Goal: Task Accomplishment & Management: Manage account settings

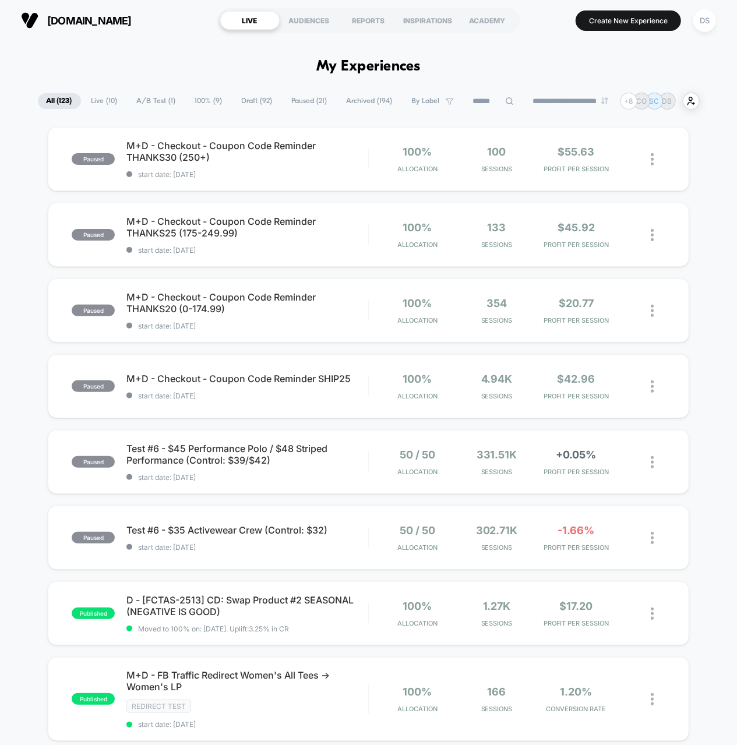
click at [245, 104] on span "Draft ( 92 )" at bounding box center [257, 101] width 48 height 16
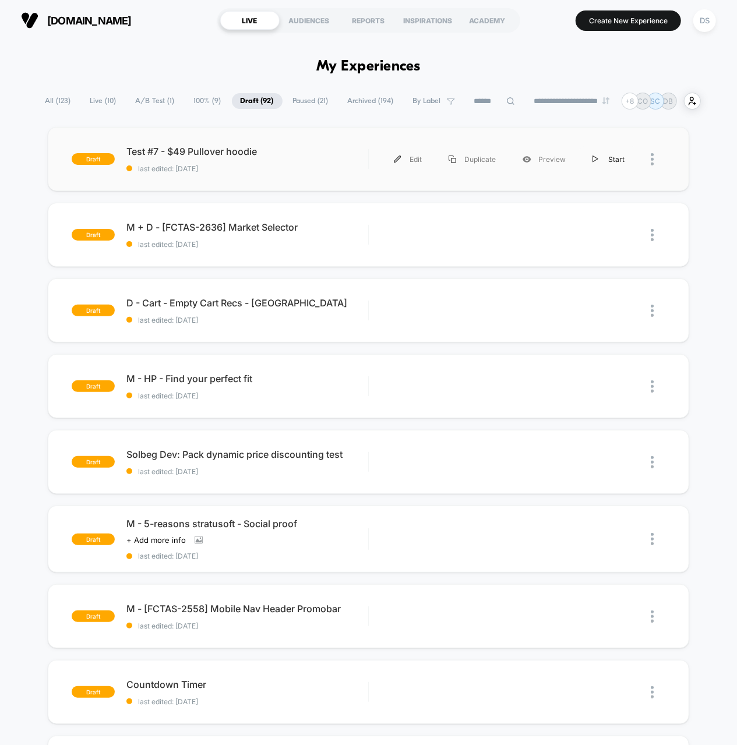
click at [603, 159] on div "Start" at bounding box center [608, 159] width 59 height 26
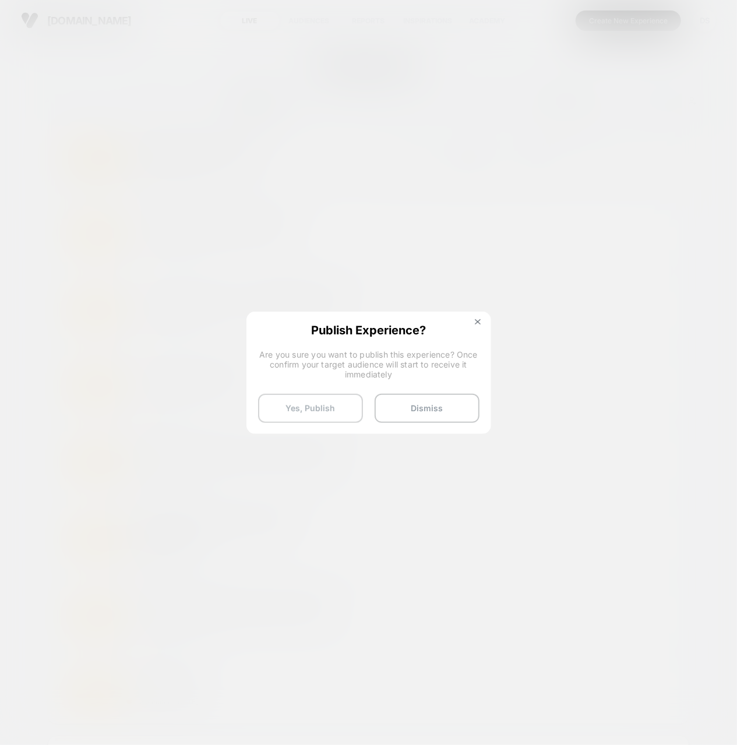
click at [296, 398] on button "Yes, Publish" at bounding box center [310, 408] width 105 height 29
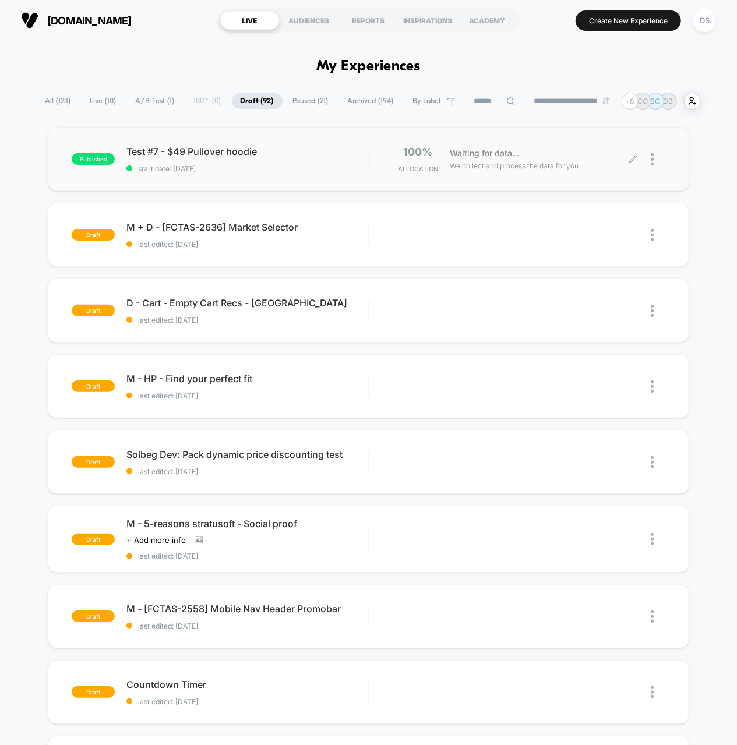
click at [650, 155] on div at bounding box center [648, 159] width 31 height 27
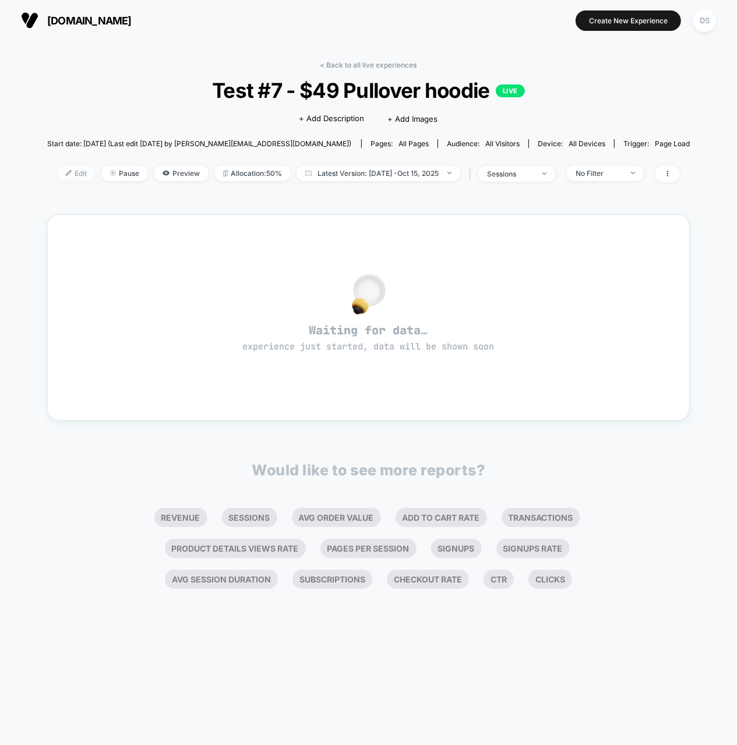
click at [73, 172] on span "Edit" at bounding box center [76, 173] width 38 height 16
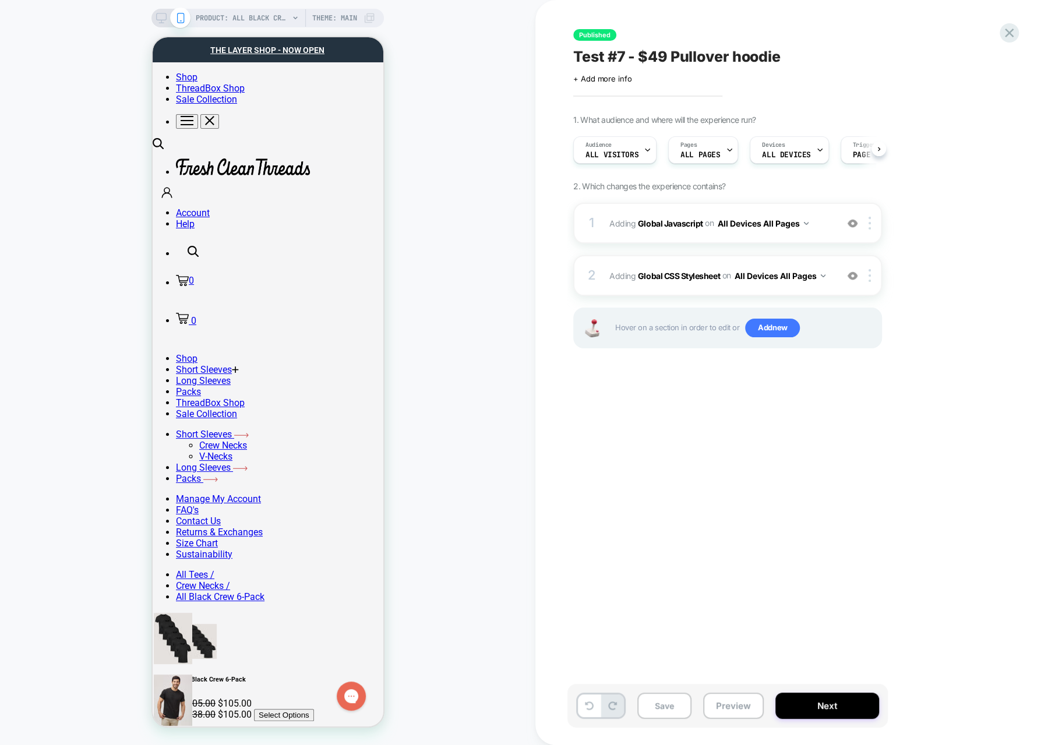
scroll to position [0, 1]
click at [667, 225] on b "Global Javascript" at bounding box center [670, 223] width 65 height 10
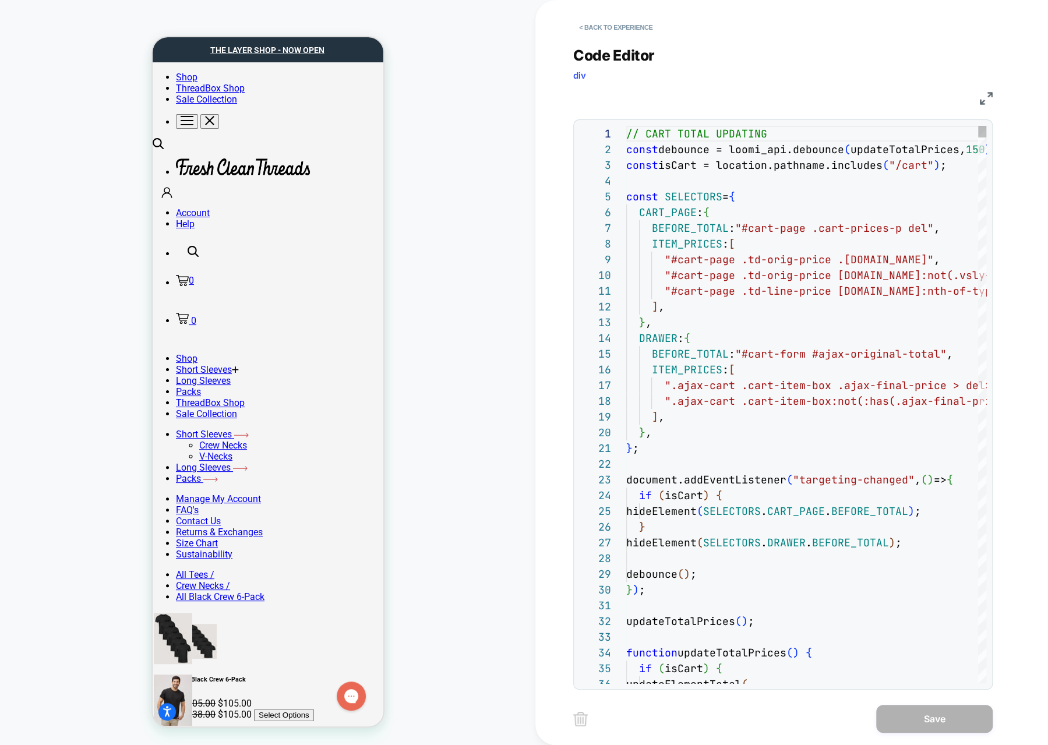
scroll to position [157, 0]
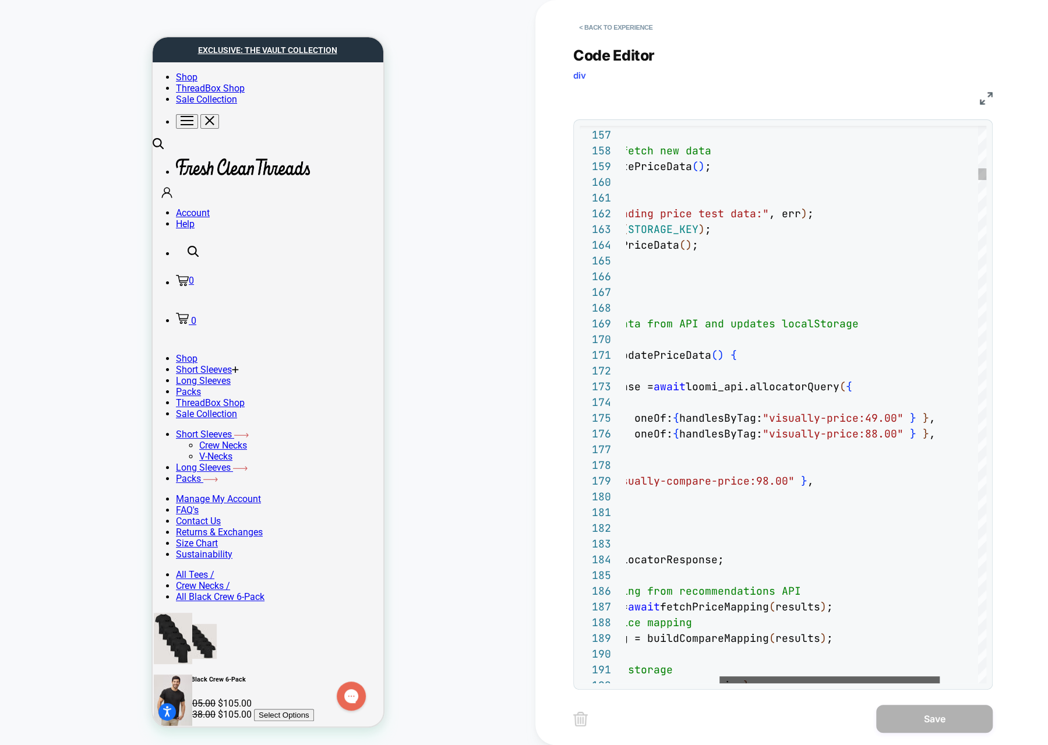
click at [736, 676] on div at bounding box center [829, 679] width 220 height 7
click at [606, 22] on button "< Back to experience" at bounding box center [615, 27] width 85 height 19
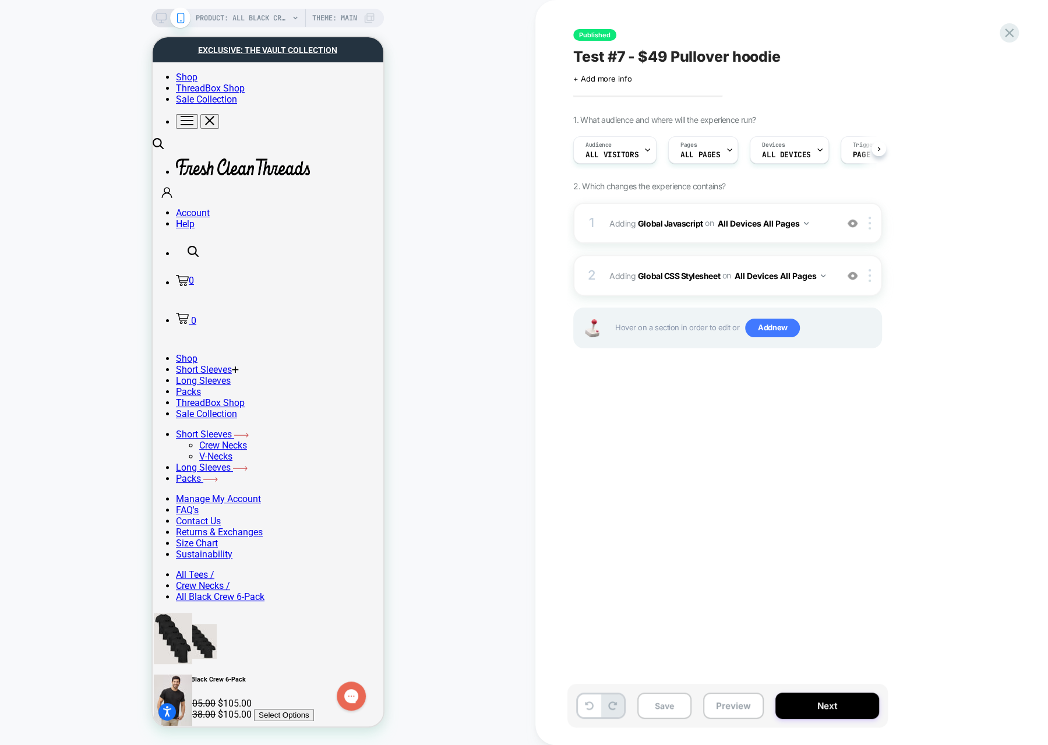
scroll to position [0, 1]
click at [736, 144] on button at bounding box center [878, 149] width 15 height 15
click at [736, 705] on button "Next" at bounding box center [827, 705] width 104 height 26
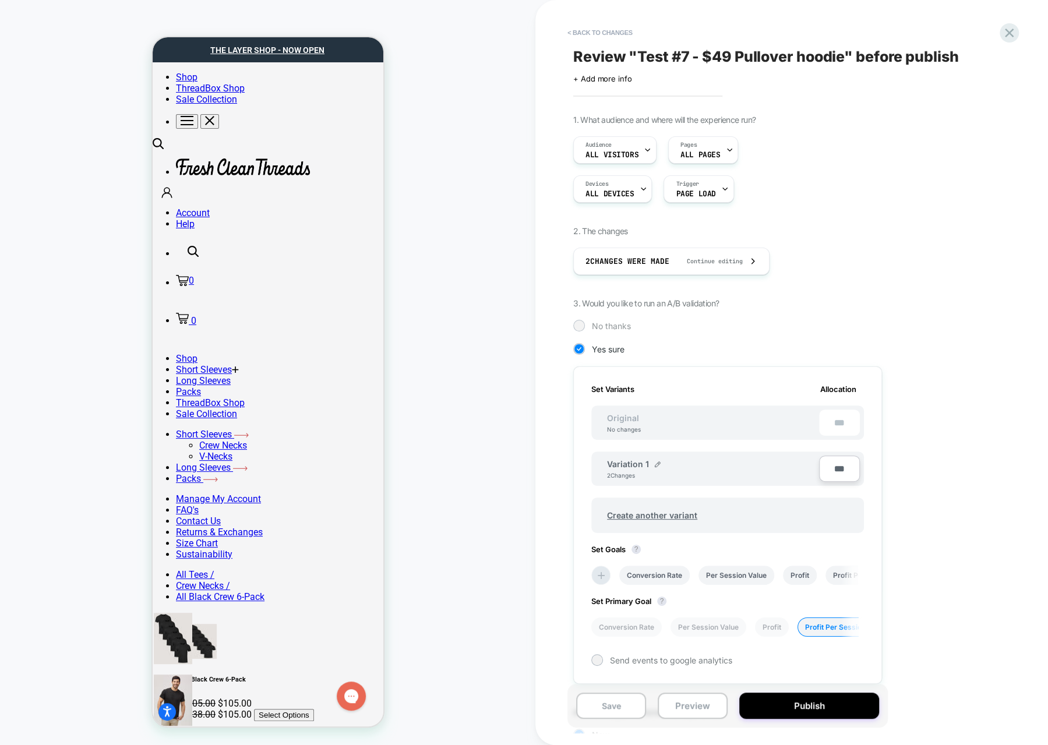
scroll to position [0, 1]
click at [595, 327] on span "No thanks" at bounding box center [611, 326] width 39 height 10
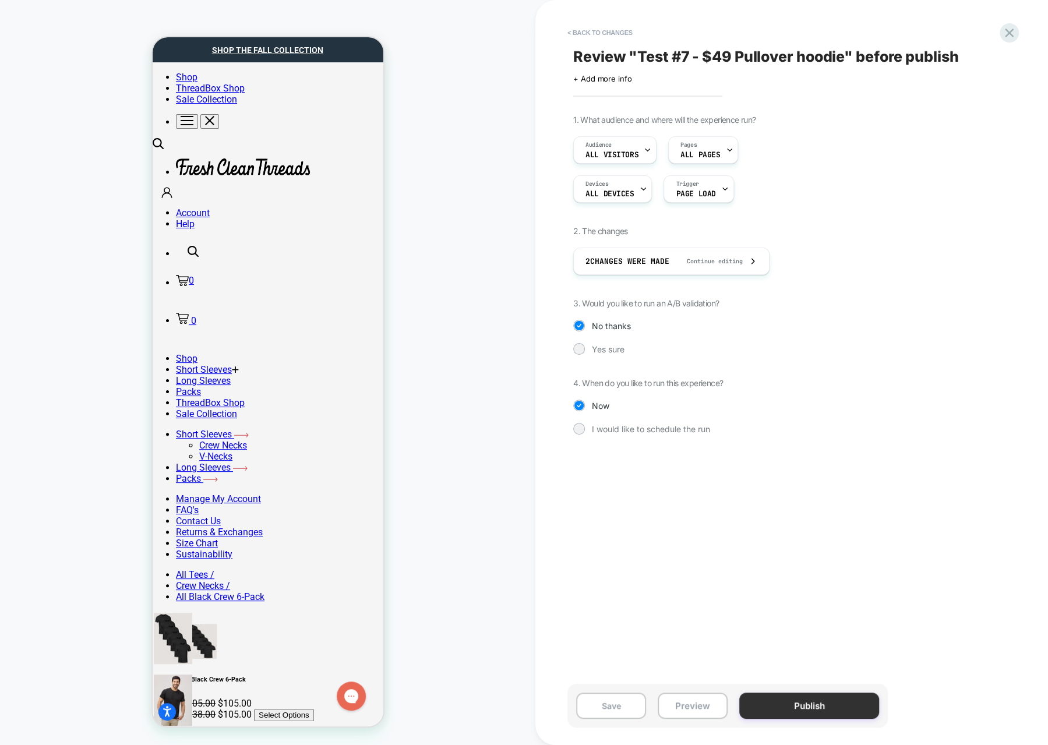
click at [736, 713] on button "Publish" at bounding box center [809, 705] width 140 height 26
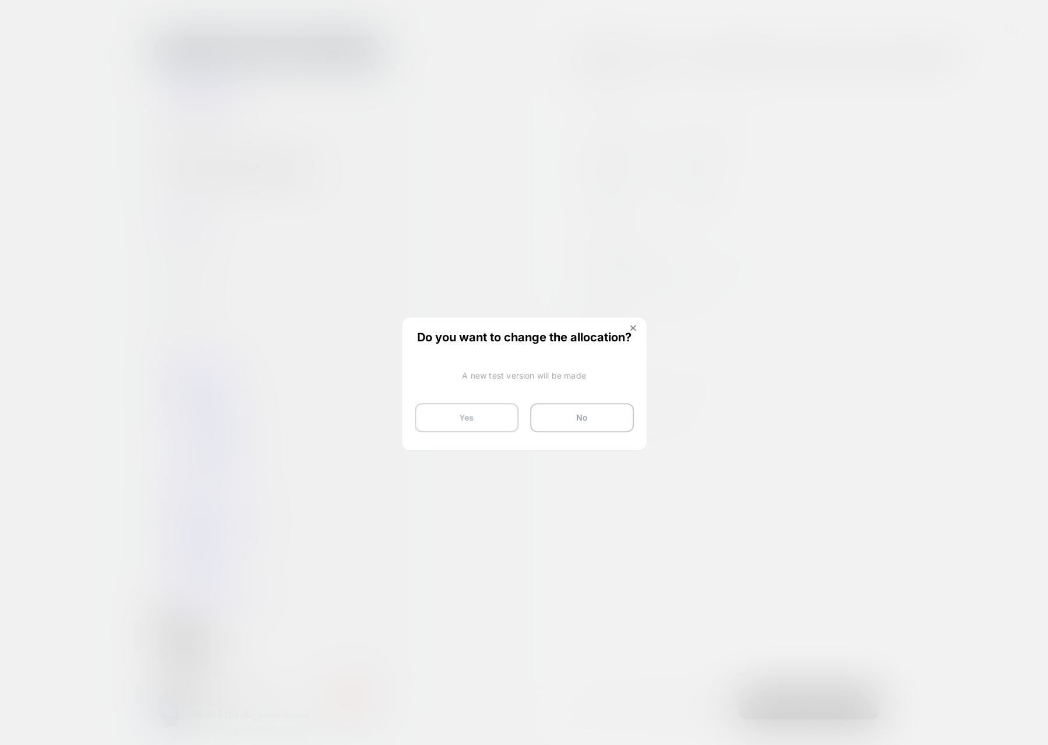
click at [464, 411] on button "Yes" at bounding box center [467, 417] width 104 height 29
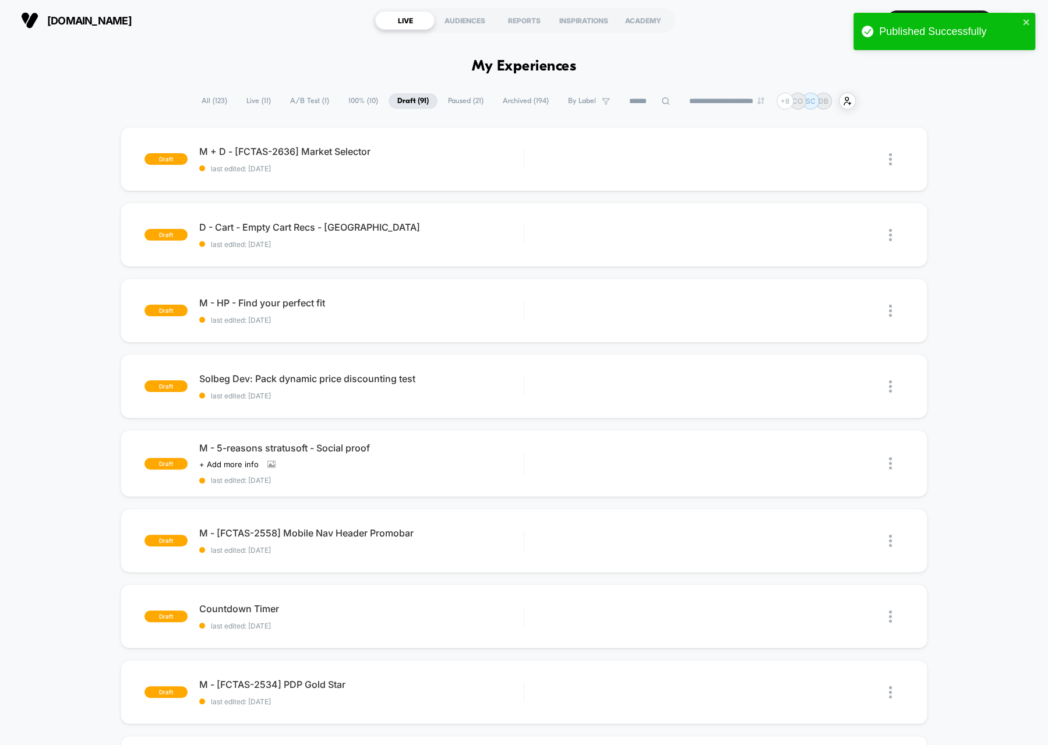
click at [213, 101] on span "All ( 123 )" at bounding box center [214, 101] width 43 height 16
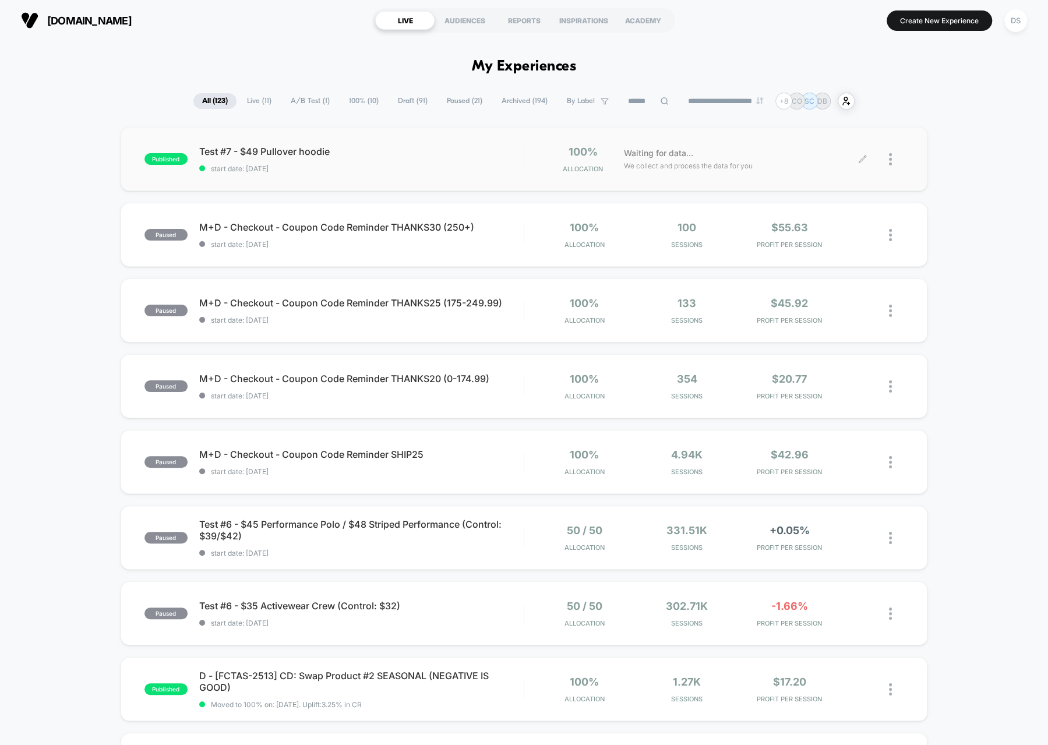
click at [891, 165] on div at bounding box center [896, 159] width 15 height 27
click at [828, 174] on div "Preview Link" at bounding box center [830, 174] width 105 height 26
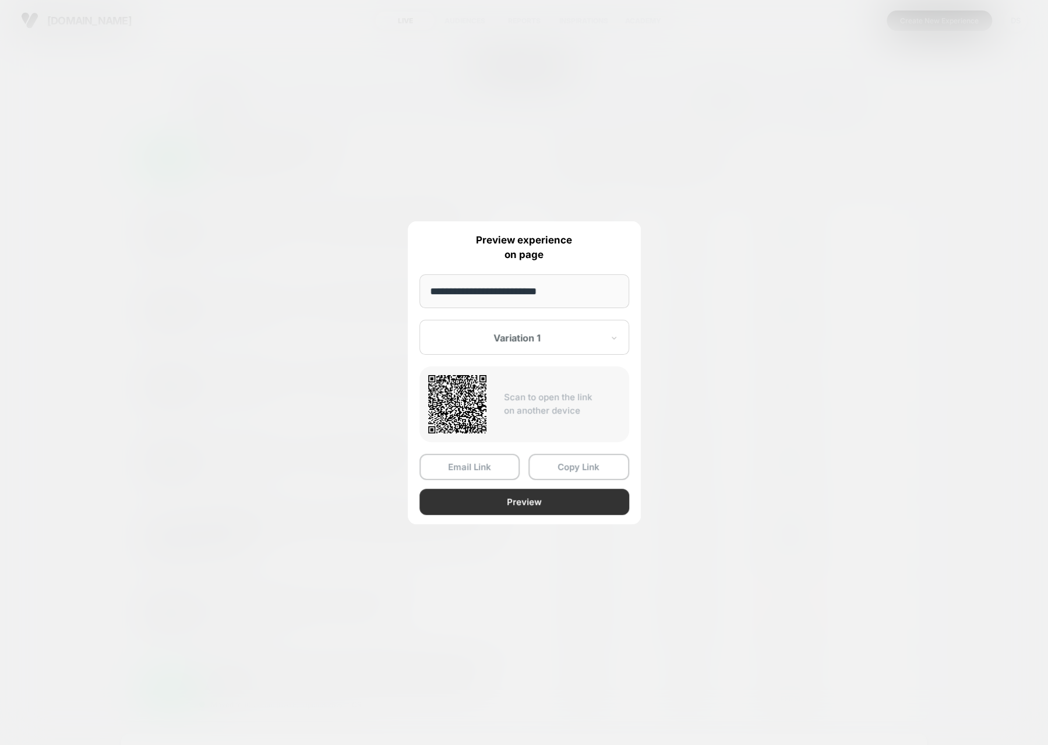
click at [512, 501] on button "Preview" at bounding box center [524, 502] width 210 height 26
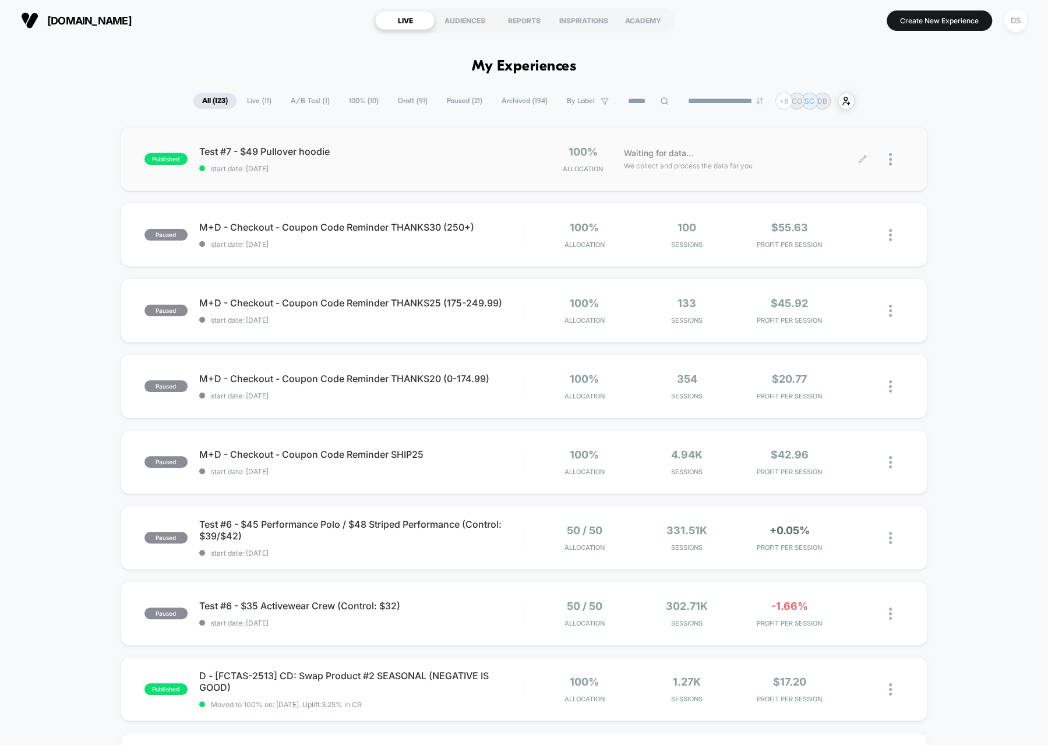
click at [999, 26] on section "Create New Experience DS" at bounding box center [864, 20] width 332 height 29
click at [1030, 19] on div "freshcleantees.com LIVE AUDIENCES REPORTS INSPIRATIONS ACADEMY Create New Exper…" at bounding box center [524, 20] width 1048 height 41
click at [1016, 22] on div "DS" at bounding box center [1015, 20] width 23 height 23
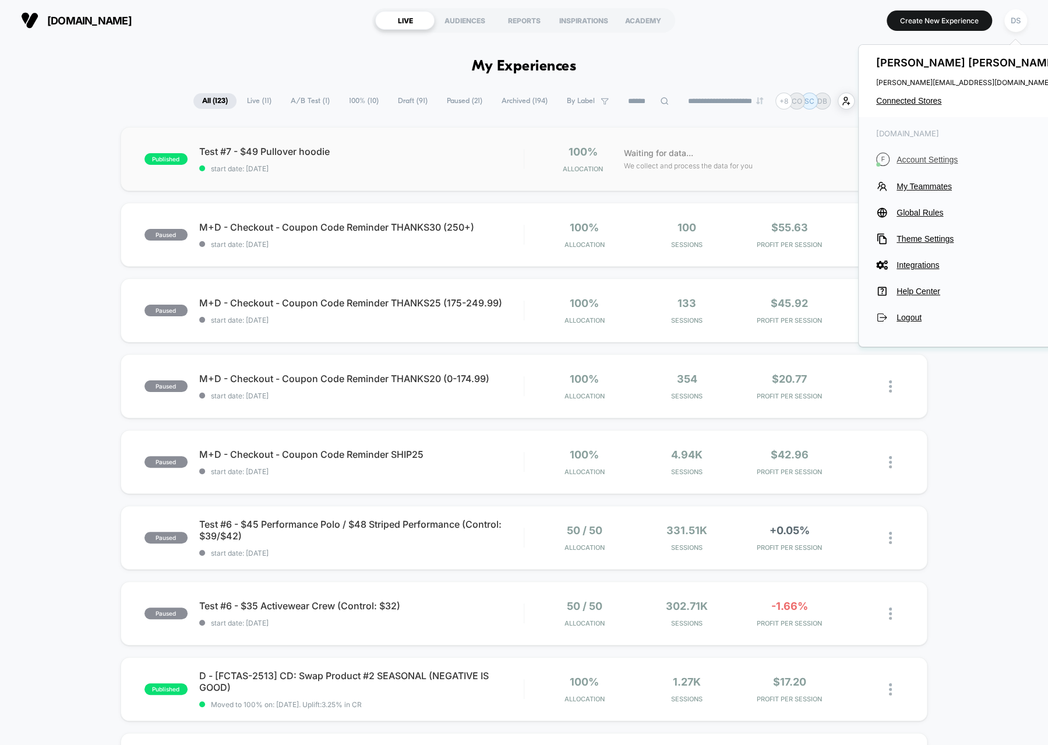
click at [922, 162] on span "Account Settings" at bounding box center [978, 159] width 164 height 9
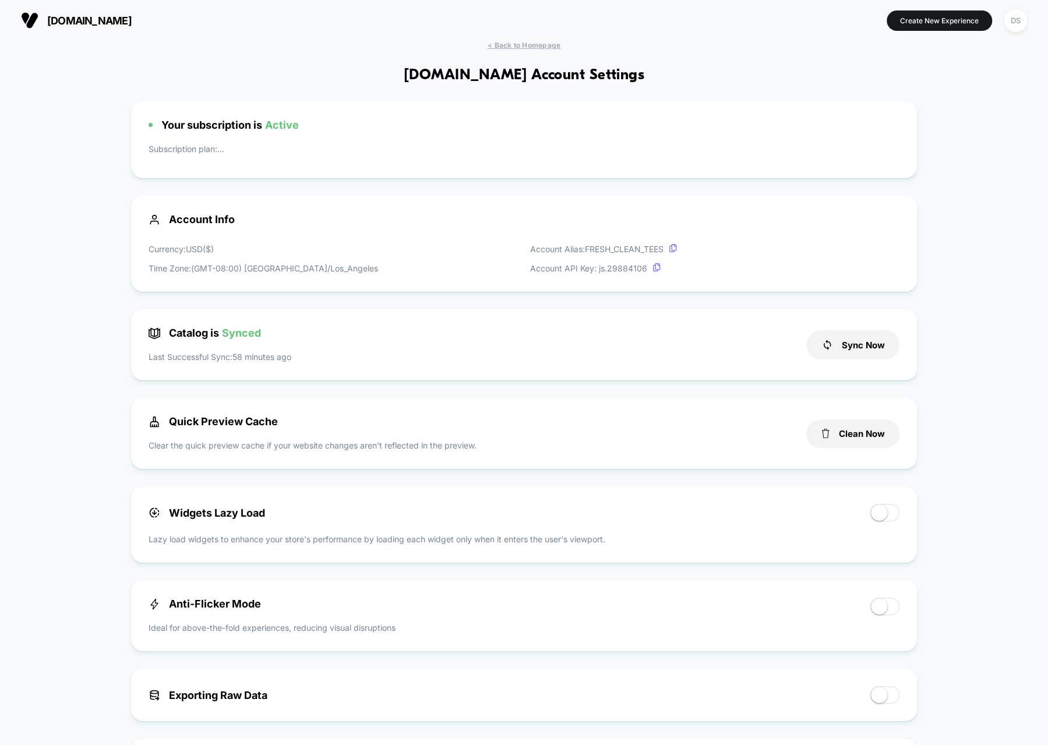
scroll to position [157, 0]
click at [833, 345] on button "Sync Now" at bounding box center [852, 344] width 93 height 29
click at [535, 38] on div "freshcleantees.com Create New Experience DS" at bounding box center [524, 20] width 1048 height 41
click at [533, 40] on div "freshcleantees.com Create New Experience DS" at bounding box center [524, 20] width 1048 height 41
click at [518, 46] on span "< Back to Homepage" at bounding box center [523, 45] width 73 height 9
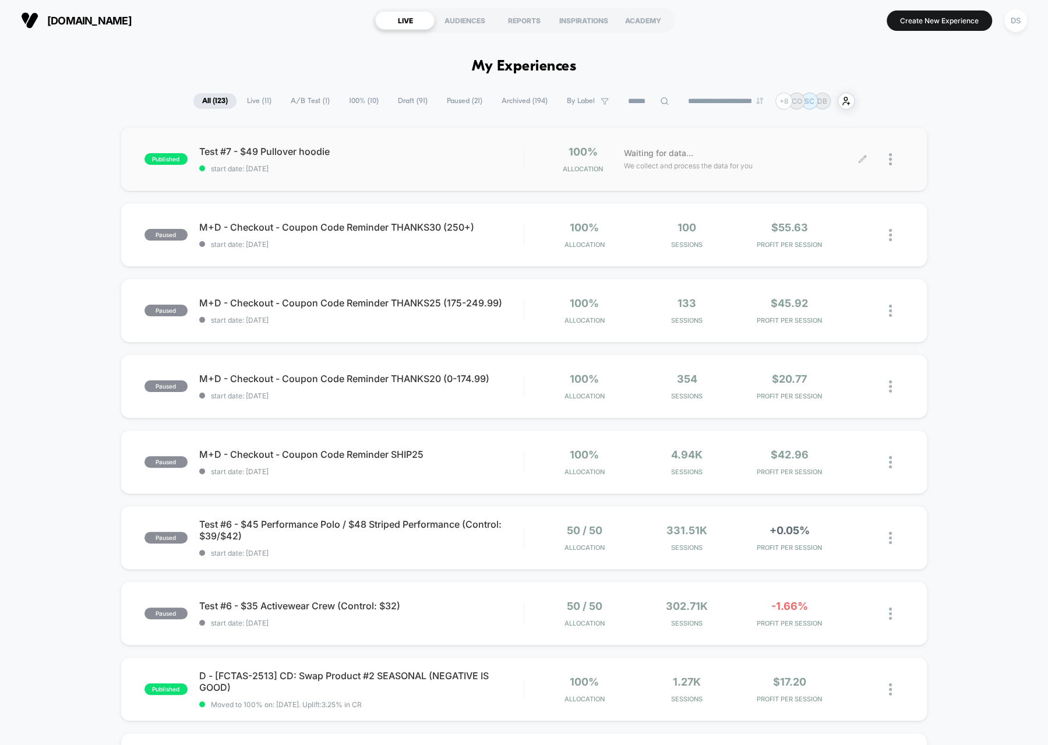
click at [870, 160] on div at bounding box center [882, 159] width 41 height 27
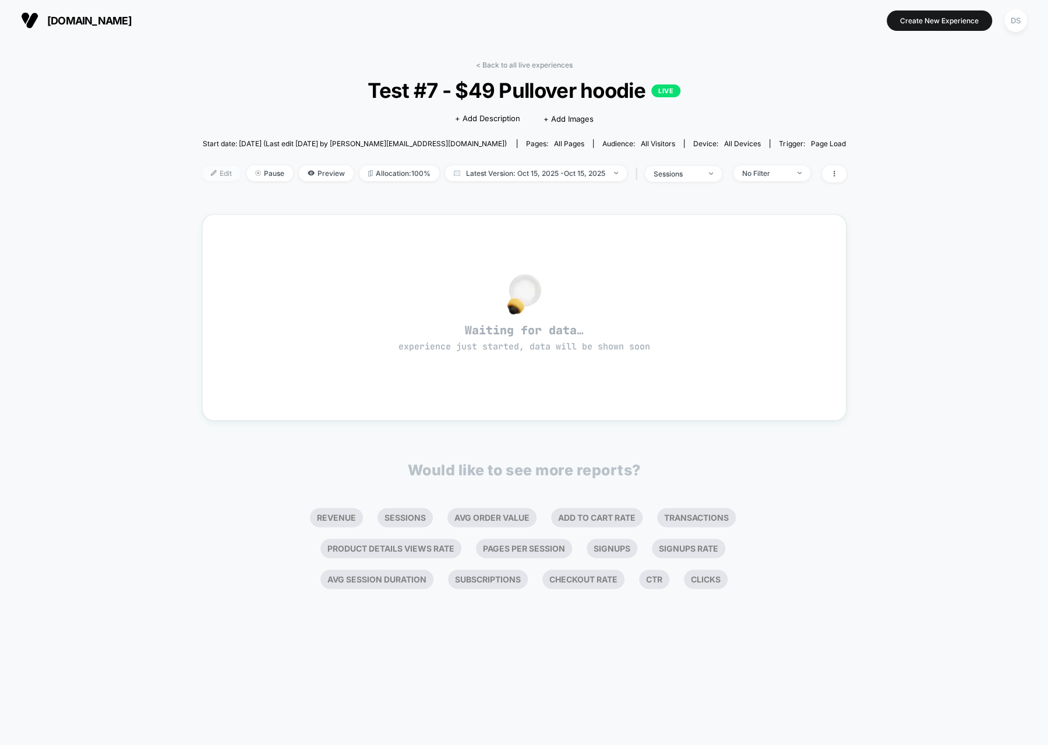
click at [202, 176] on span "Edit" at bounding box center [221, 173] width 38 height 16
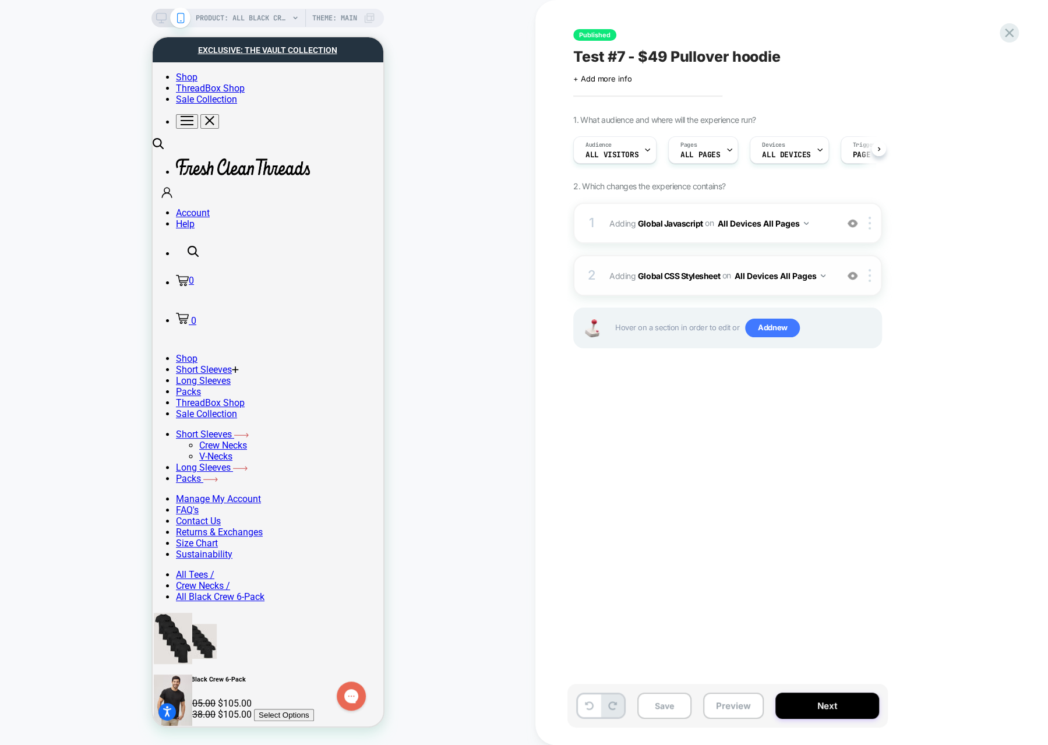
scroll to position [0, 1]
click at [658, 222] on b "Global Javascript" at bounding box center [670, 223] width 65 height 10
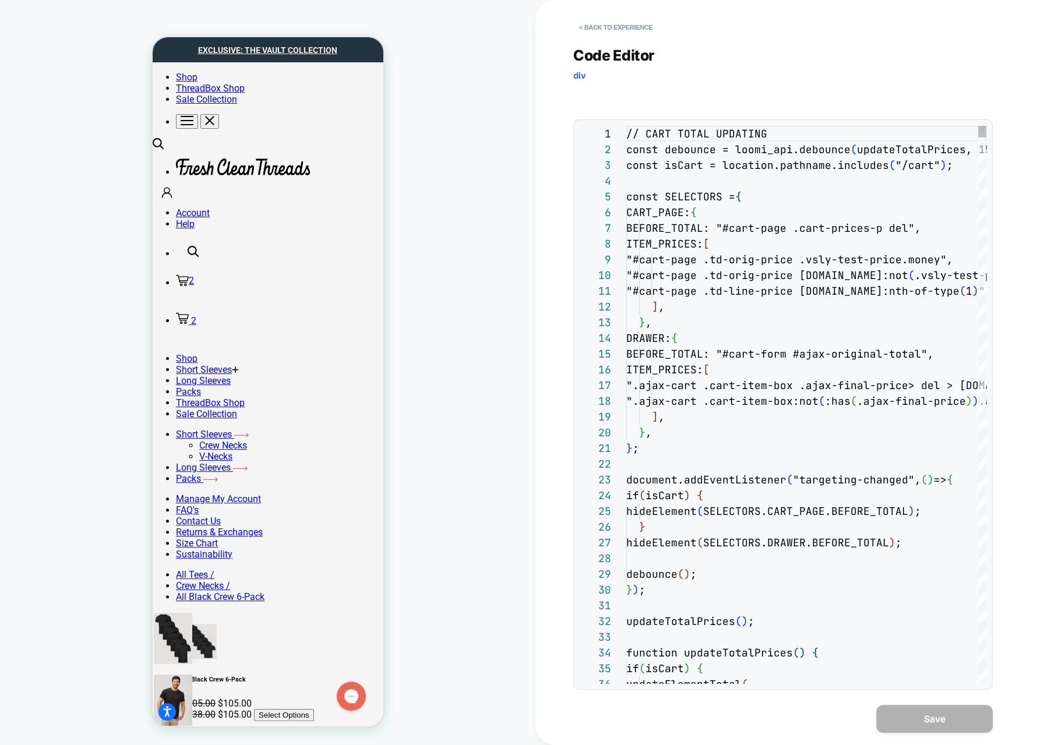
scroll to position [157, 0]
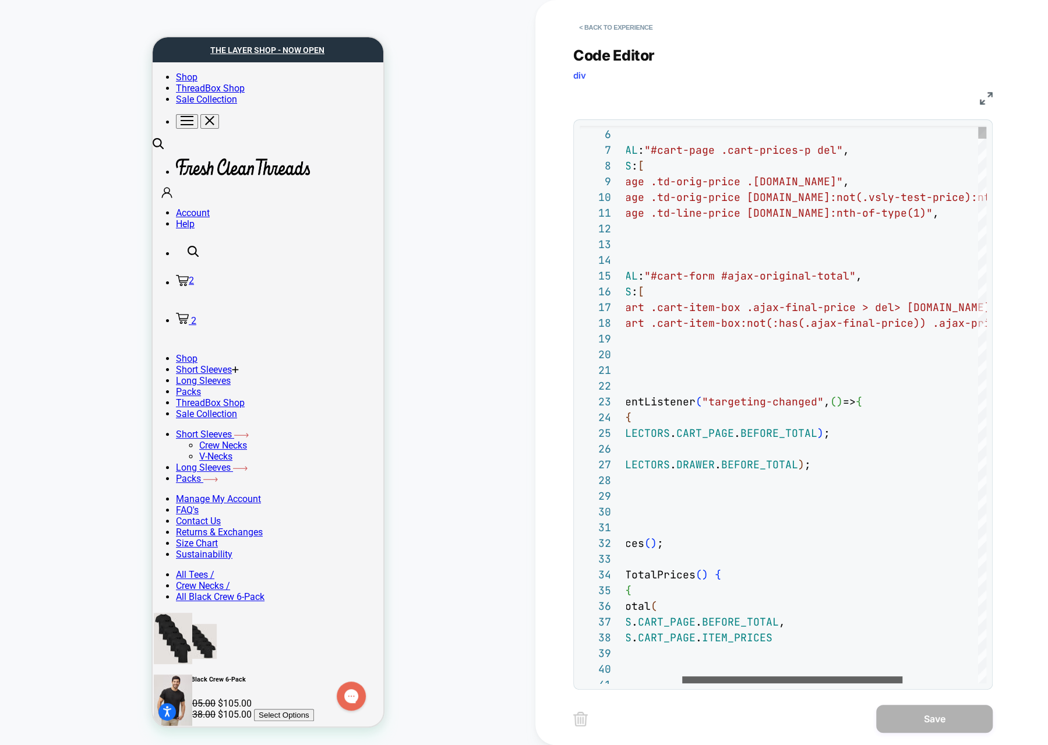
click at [780, 676] on div at bounding box center [792, 679] width 220 height 7
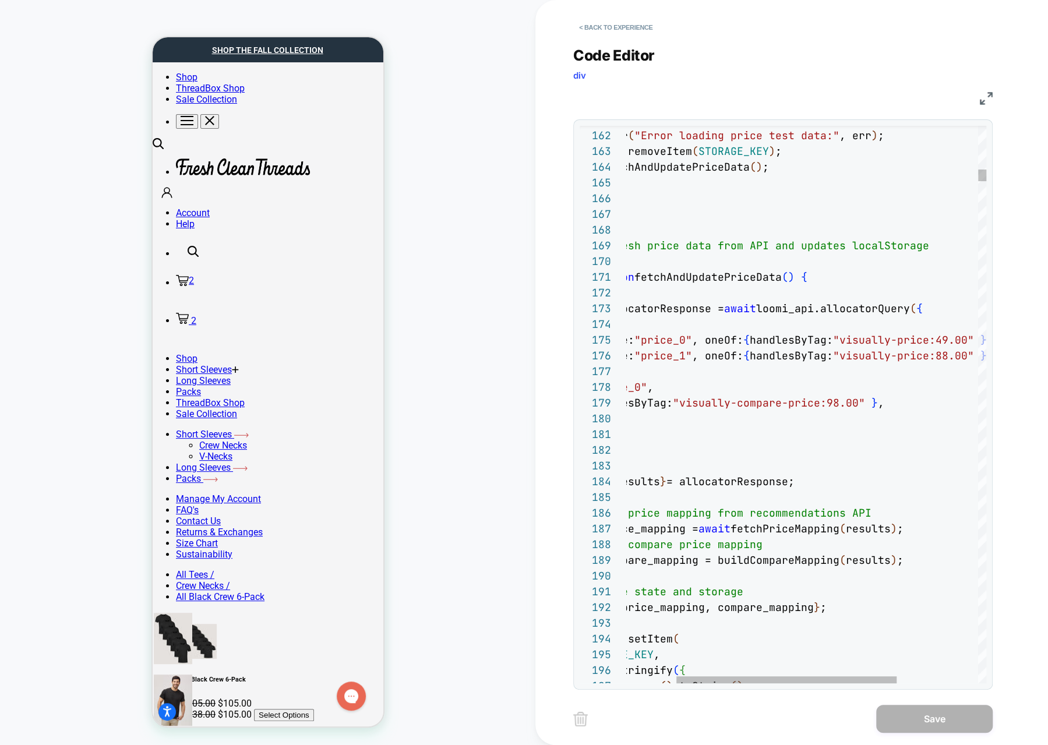
type textarea "**********"
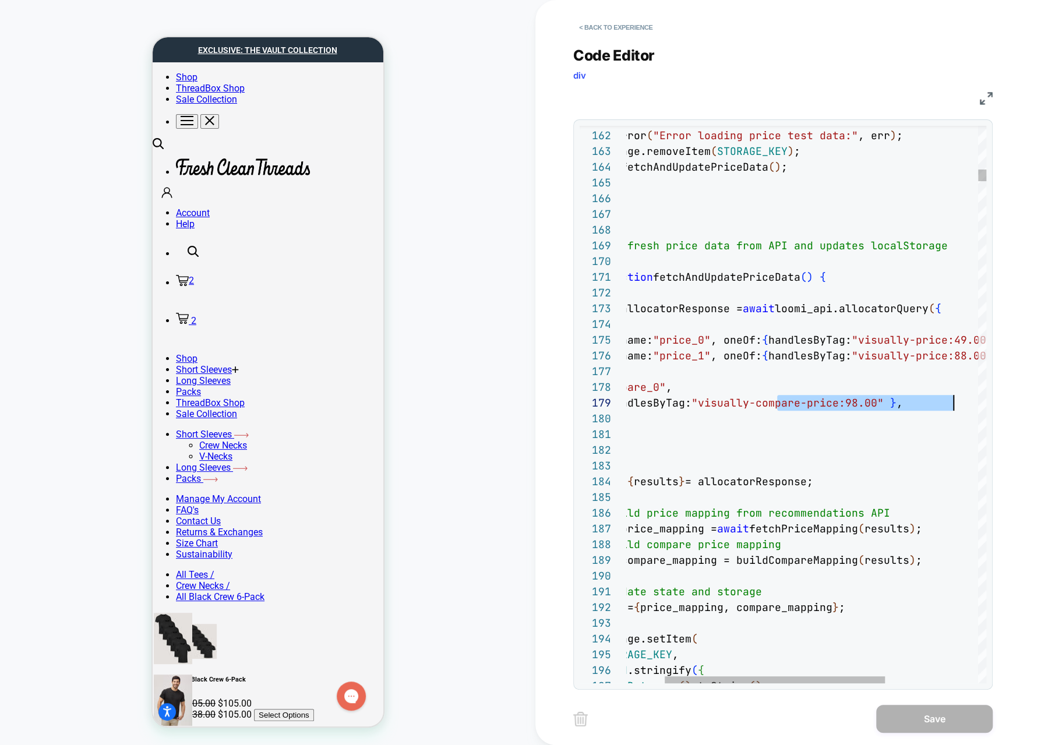
scroll to position [126, 390]
drag, startPoint x: 760, startPoint y: 406, endPoint x: 952, endPoint y: 398, distance: 192.3
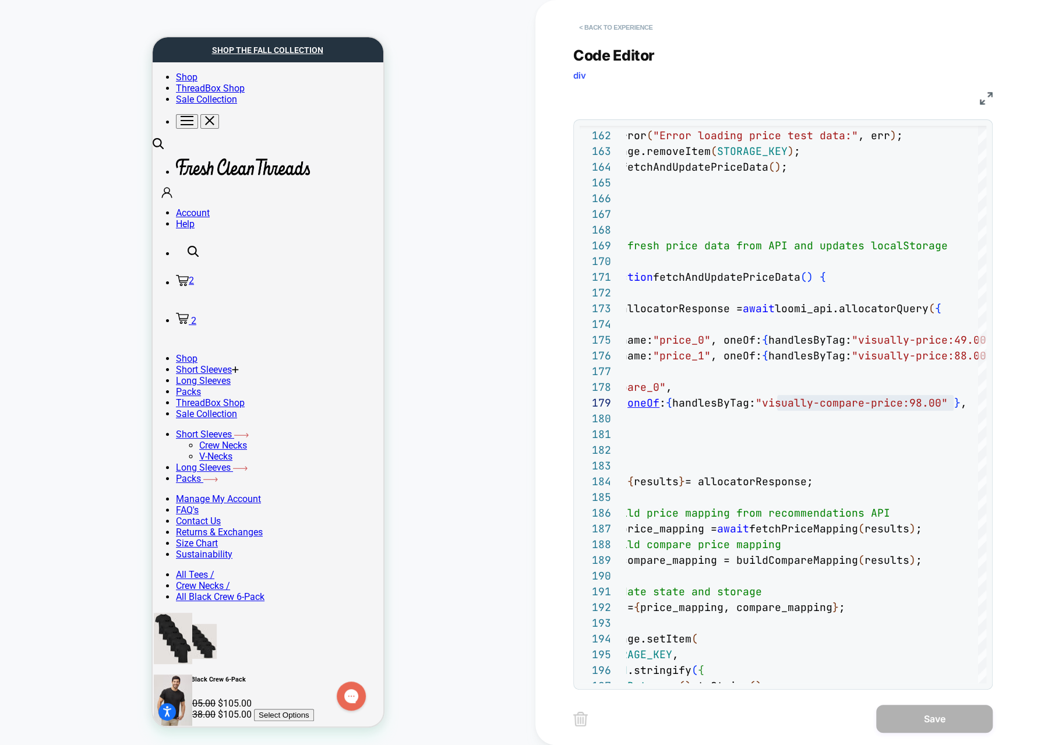
click at [643, 26] on button "< Back to experience" at bounding box center [615, 27] width 85 height 19
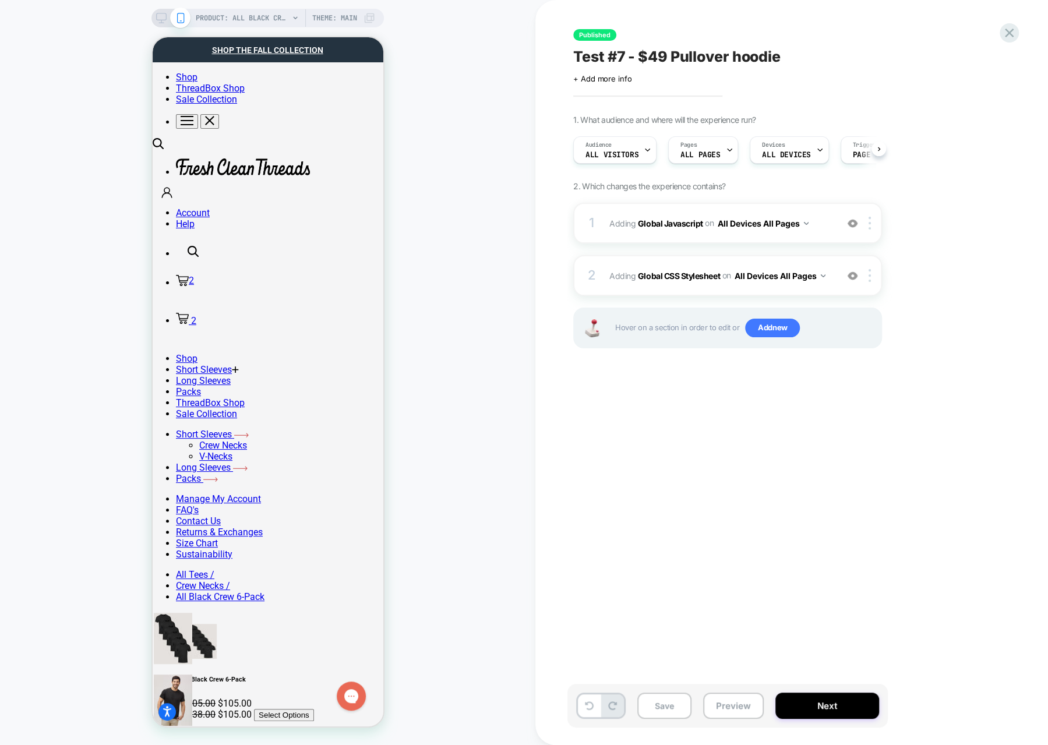
scroll to position [0, 1]
click at [1009, 37] on icon at bounding box center [1009, 33] width 16 height 16
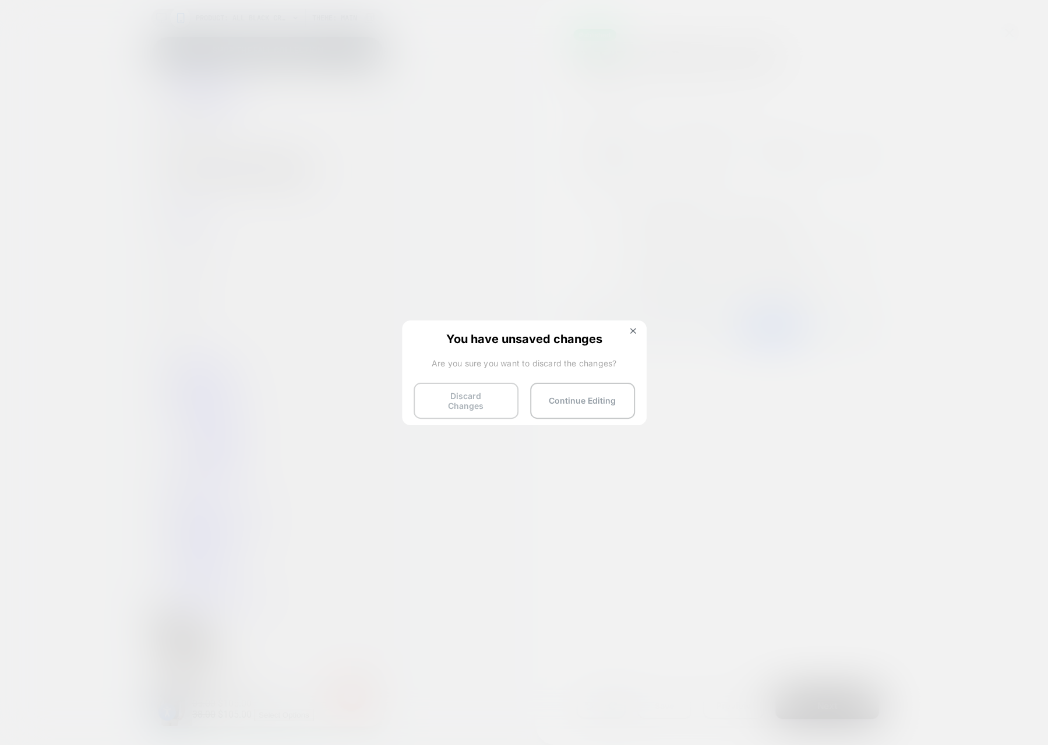
click at [472, 401] on button "Discard Changes" at bounding box center [465, 401] width 105 height 36
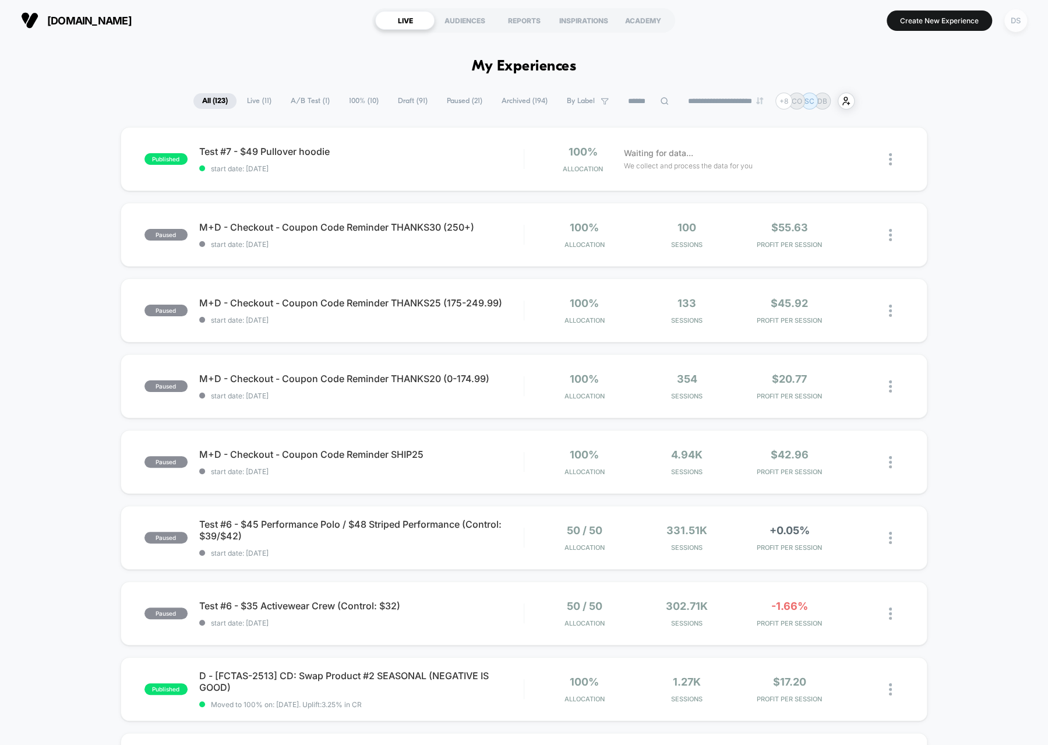
click at [1021, 23] on div "DS" at bounding box center [1015, 20] width 23 height 23
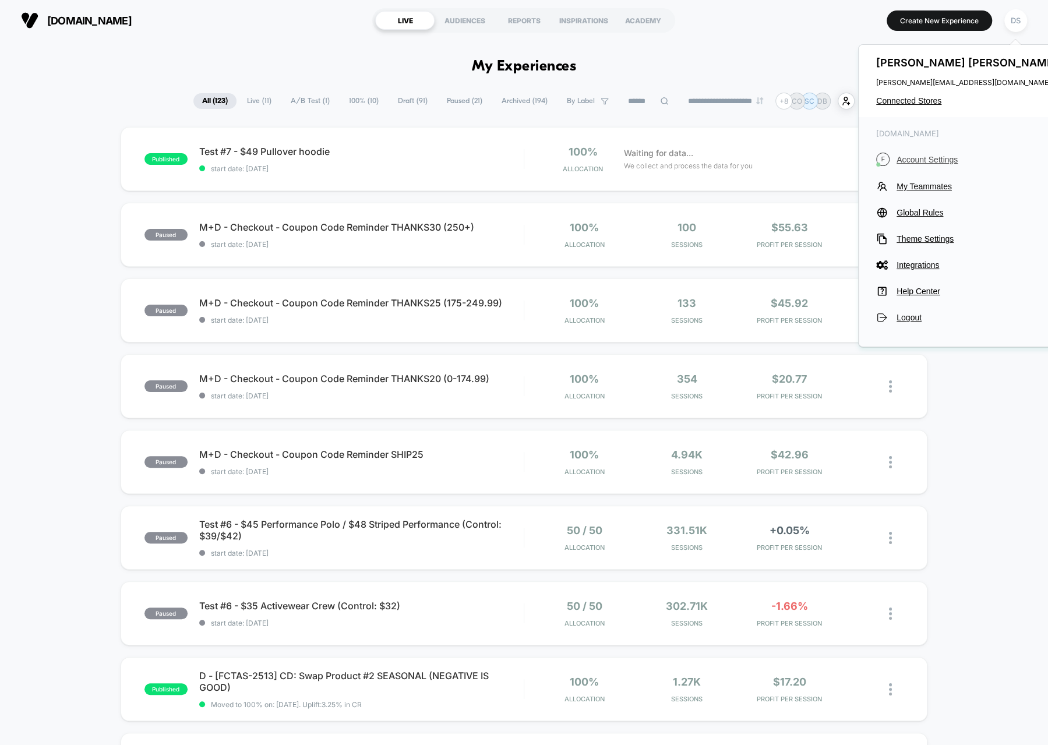
click at [932, 158] on span "Account Settings" at bounding box center [978, 159] width 164 height 9
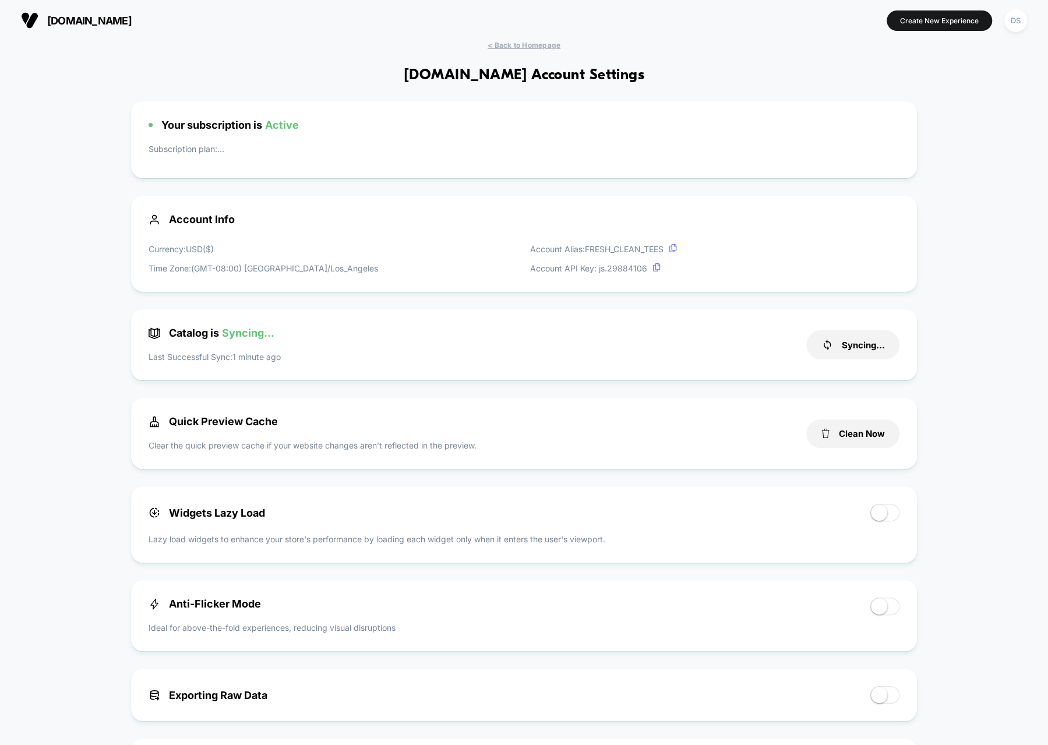
scroll to position [157, 0]
click at [540, 48] on span "< Back to Homepage" at bounding box center [523, 45] width 73 height 9
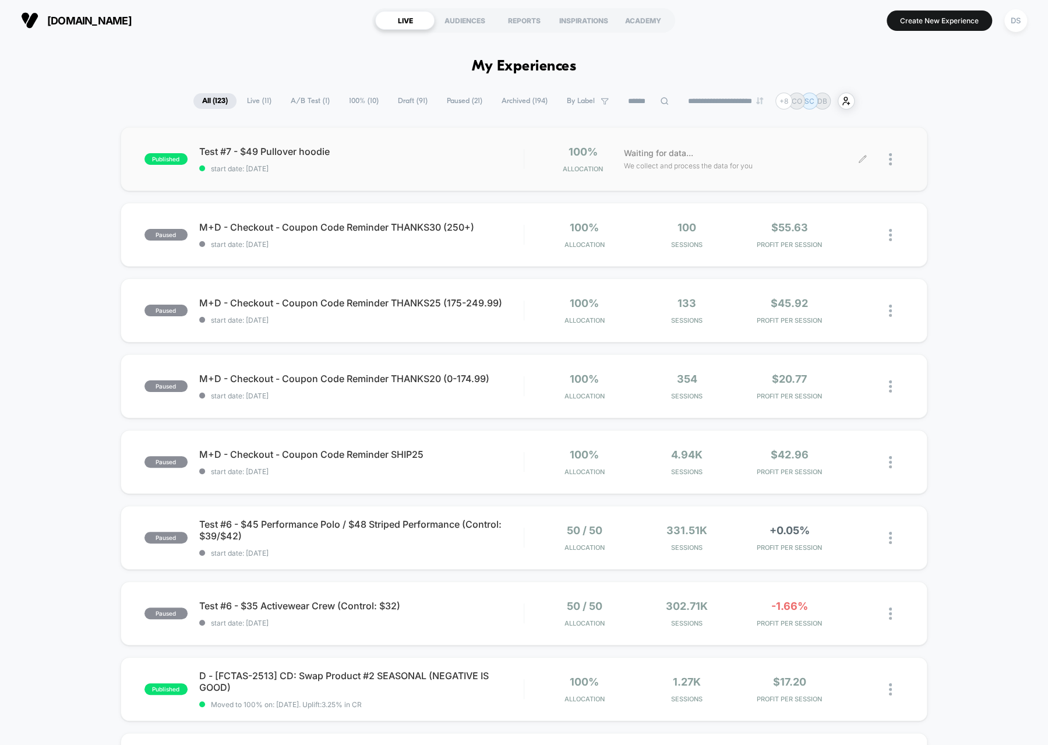
click at [887, 161] on div at bounding box center [882, 159] width 41 height 27
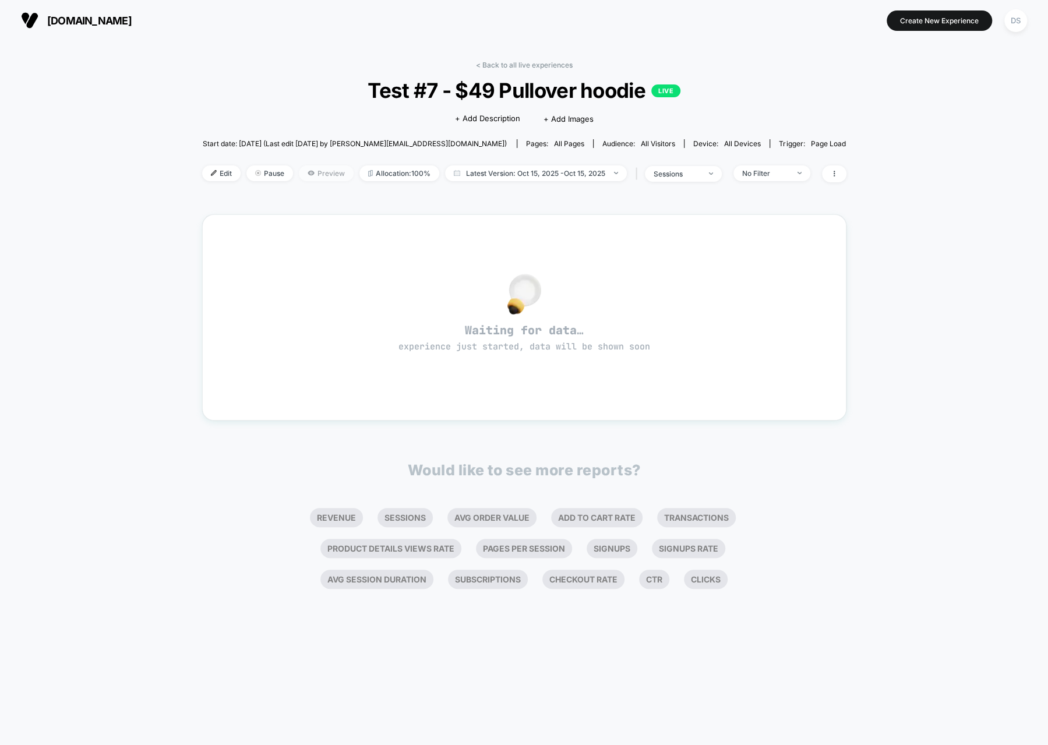
click at [325, 172] on div "Edit Pause Preview Allocation: 100% Latest Version: Oct 15, 2025 - Oct 15, 2025…" at bounding box center [524, 173] width 644 height 17
click at [325, 172] on span "Preview" at bounding box center [326, 173] width 55 height 16
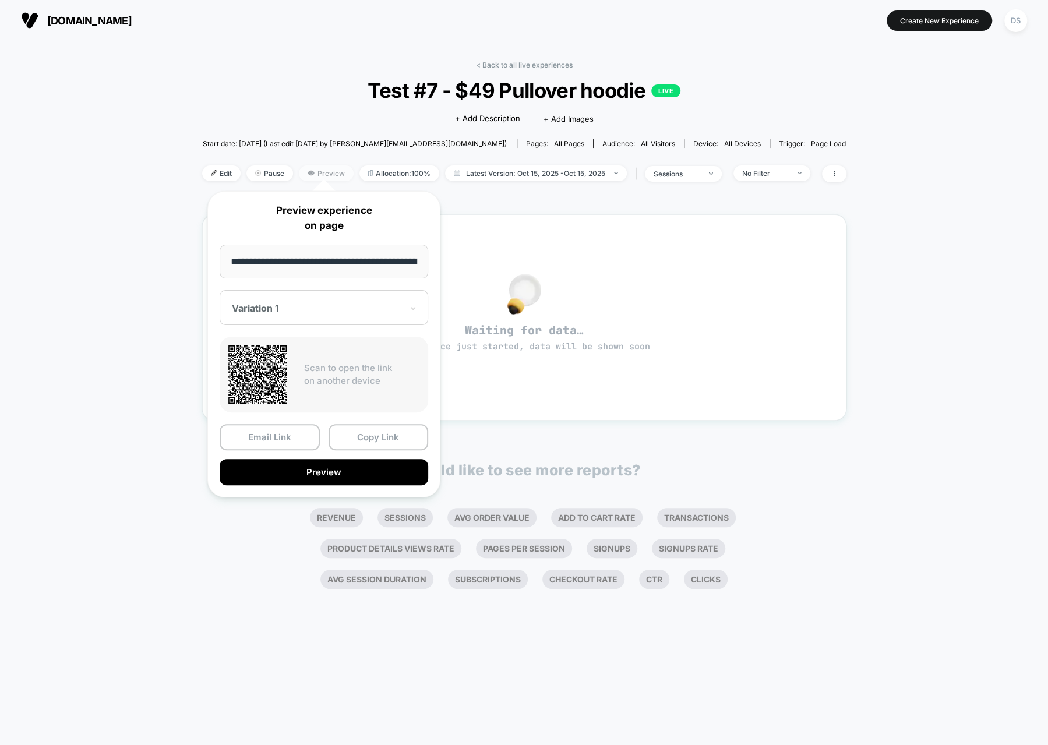
scroll to position [0, 80]
click at [372, 445] on button "Copy Link" at bounding box center [378, 437] width 100 height 26
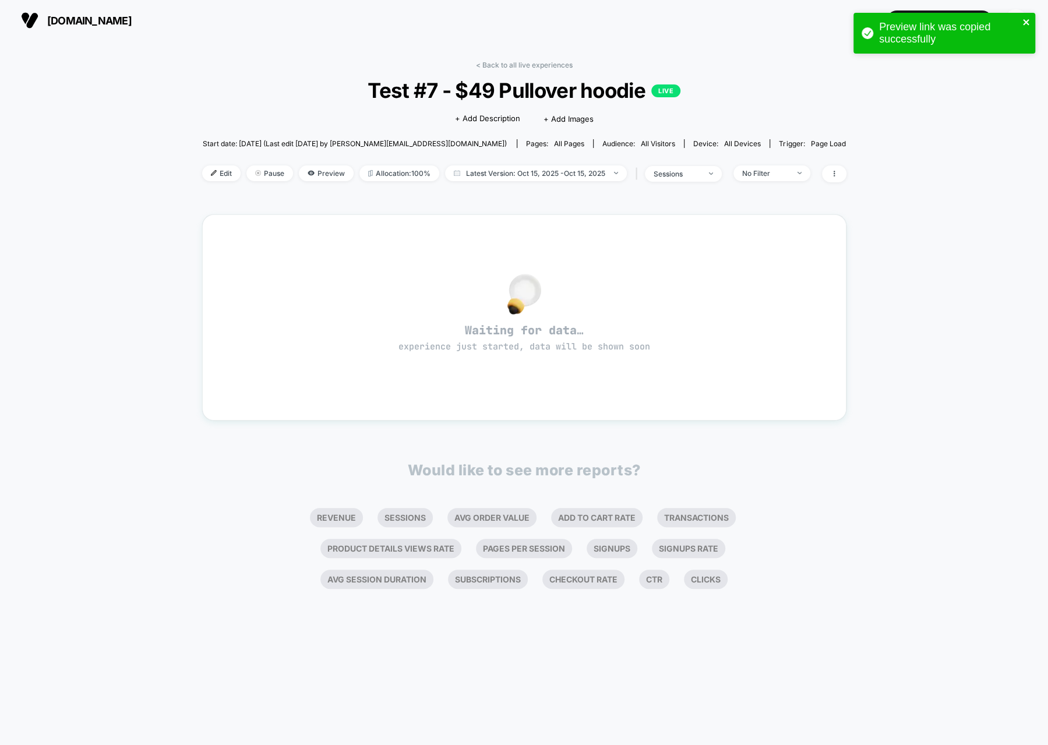
click at [1021, 29] on div "Preview link was copied successfully" at bounding box center [944, 33] width 182 height 41
click at [1024, 22] on icon "close" at bounding box center [1026, 22] width 6 height 6
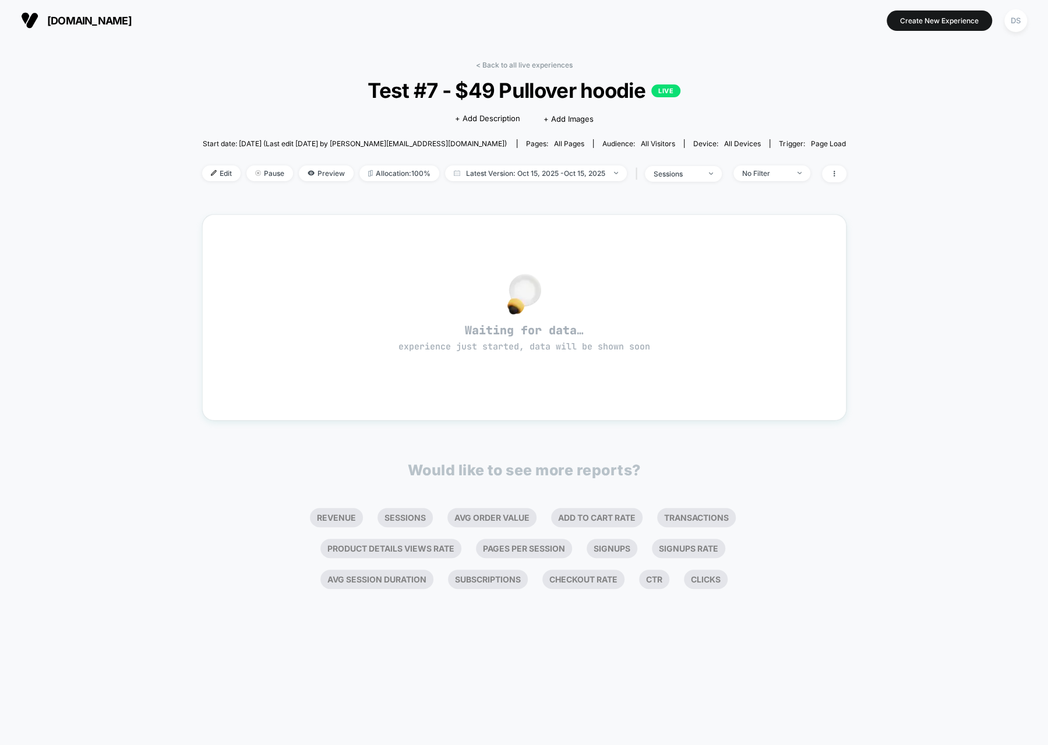
click at [1020, 6] on div "DS" at bounding box center [1015, 20] width 30 height 29
click at [1014, 15] on div "DS" at bounding box center [1015, 20] width 23 height 23
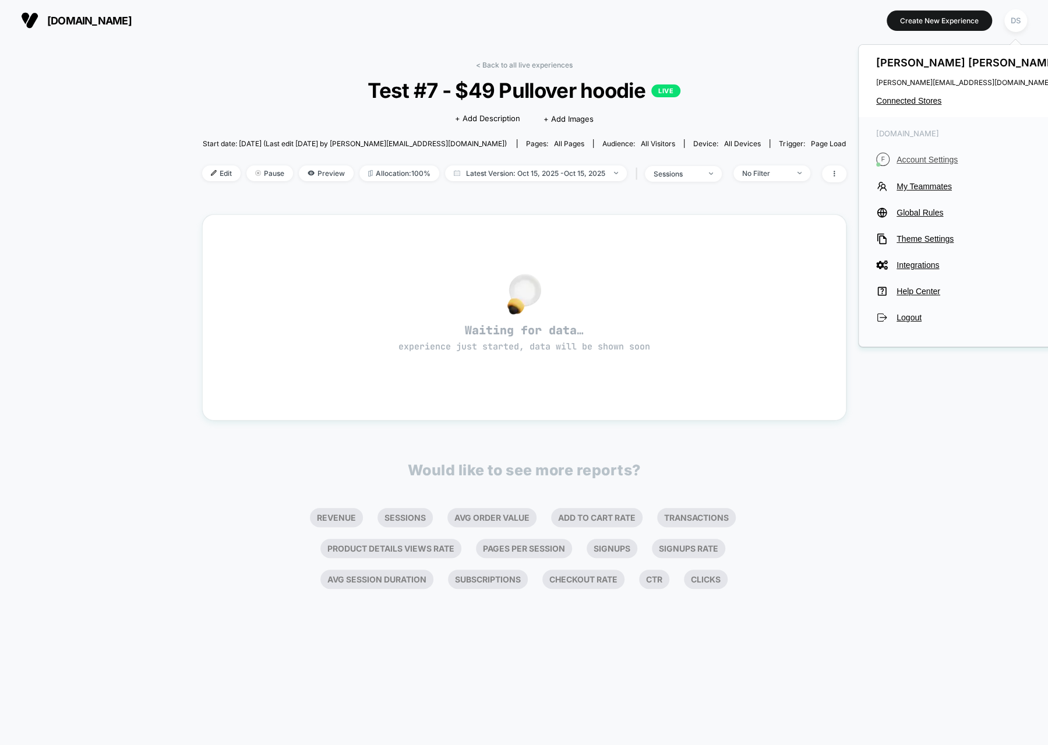
click at [934, 160] on span "Account Settings" at bounding box center [978, 159] width 164 height 9
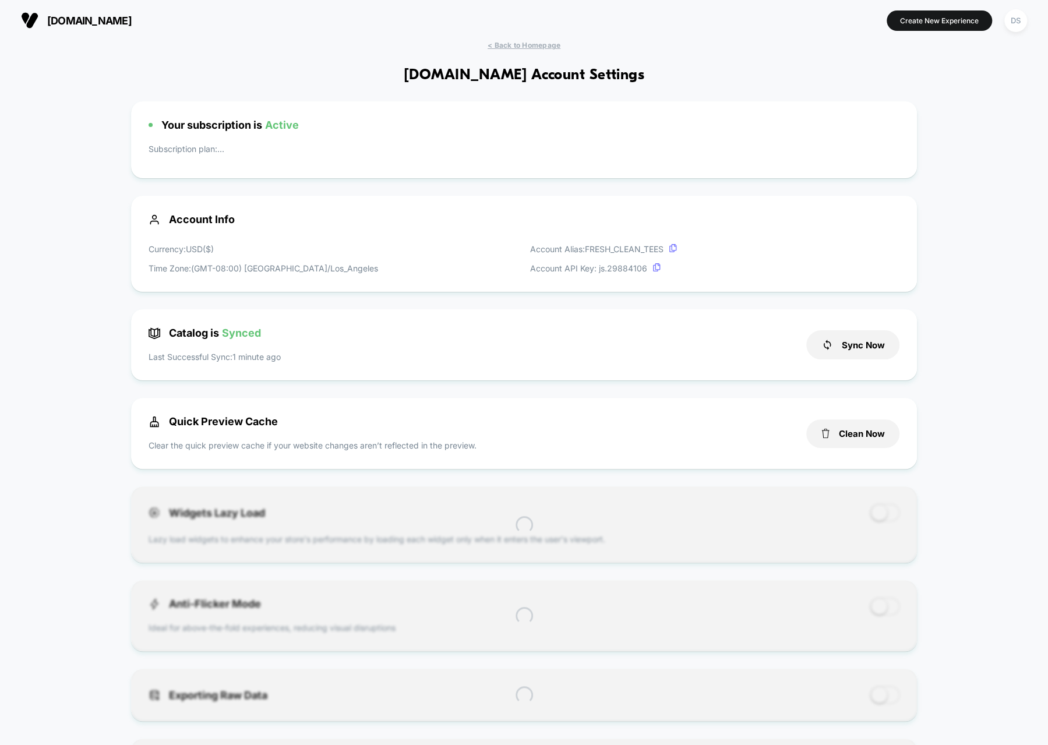
scroll to position [157, 0]
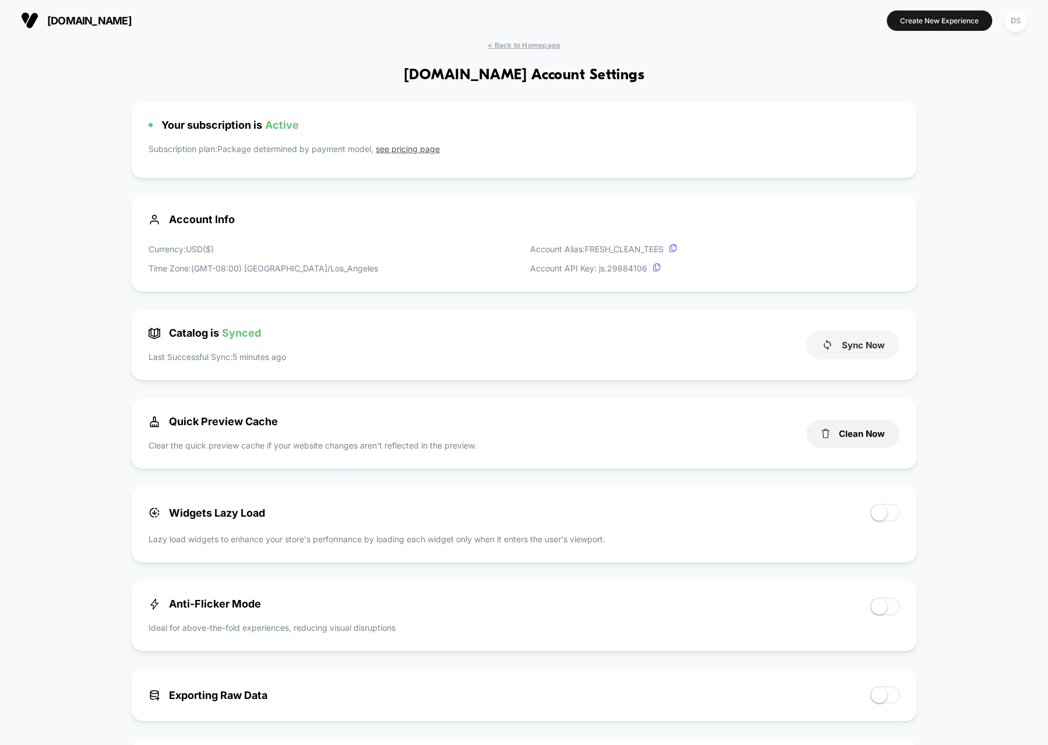
click at [882, 341] on button "Sync Now" at bounding box center [852, 344] width 93 height 29
click at [528, 45] on span "< Back to Homepage" at bounding box center [523, 45] width 73 height 9
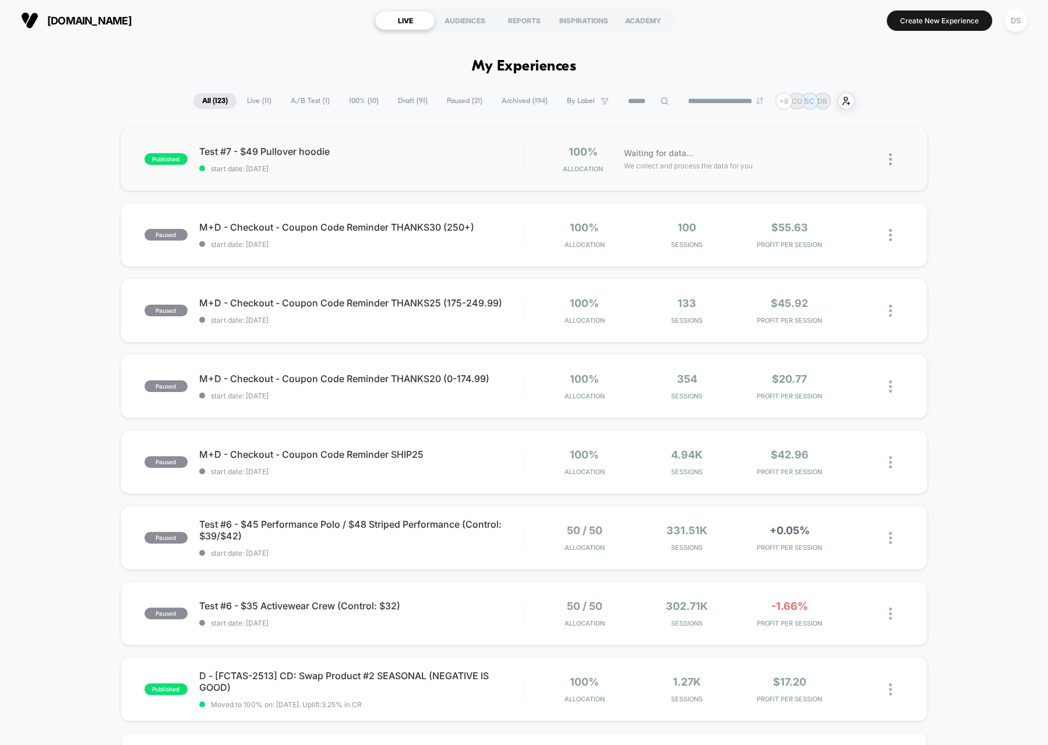
click at [890, 164] on img at bounding box center [890, 159] width 3 height 12
click at [825, 168] on div "Preview Link" at bounding box center [830, 174] width 105 height 26
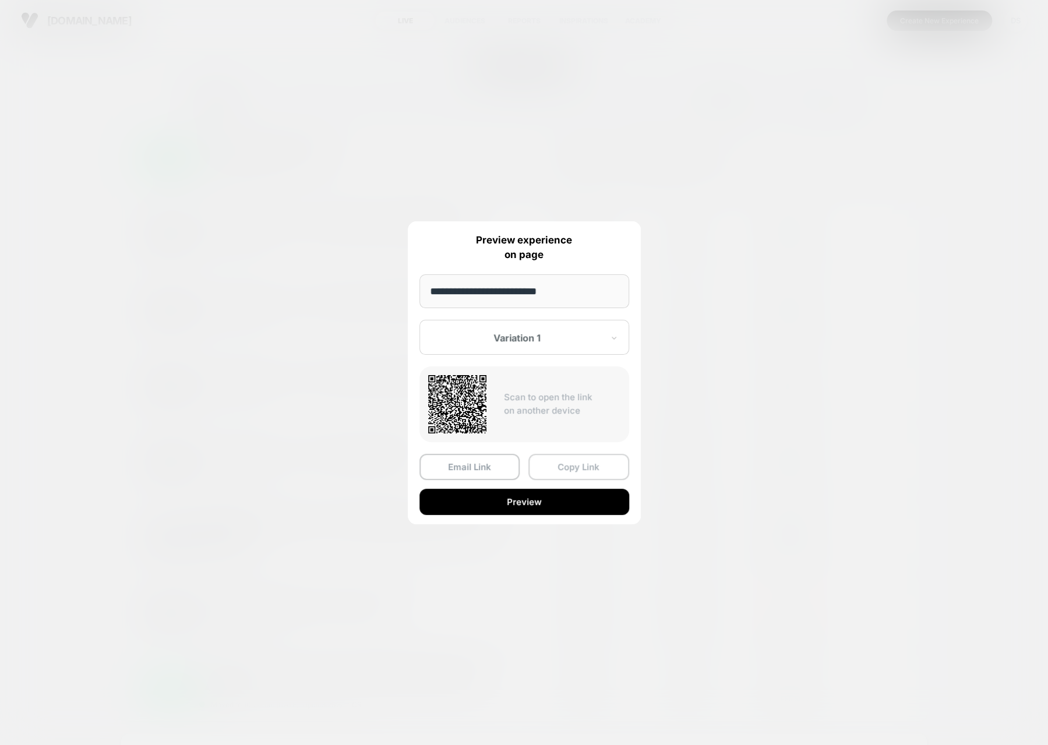
click at [557, 458] on button "Copy Link" at bounding box center [578, 467] width 101 height 26
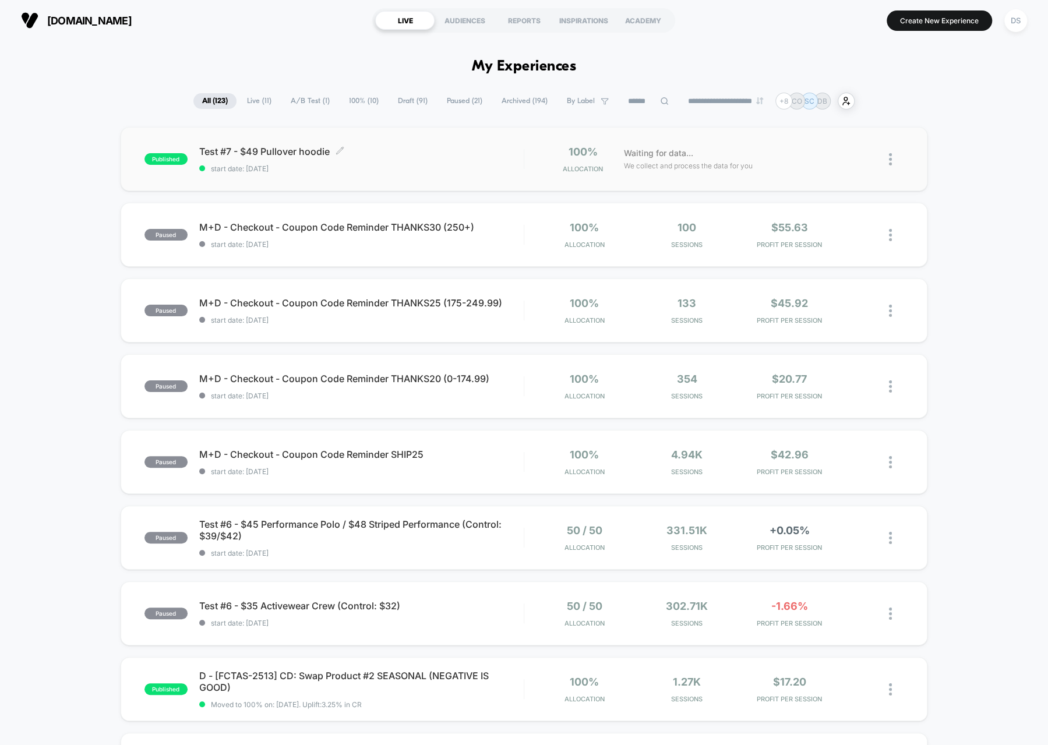
drag, startPoint x: 344, startPoint y: 154, endPoint x: 219, endPoint y: 146, distance: 124.9
click at [221, 146] on div "Test #7 - $49 Pullover hoodie Click to edit experience details Click to edit ex…" at bounding box center [361, 159] width 324 height 27
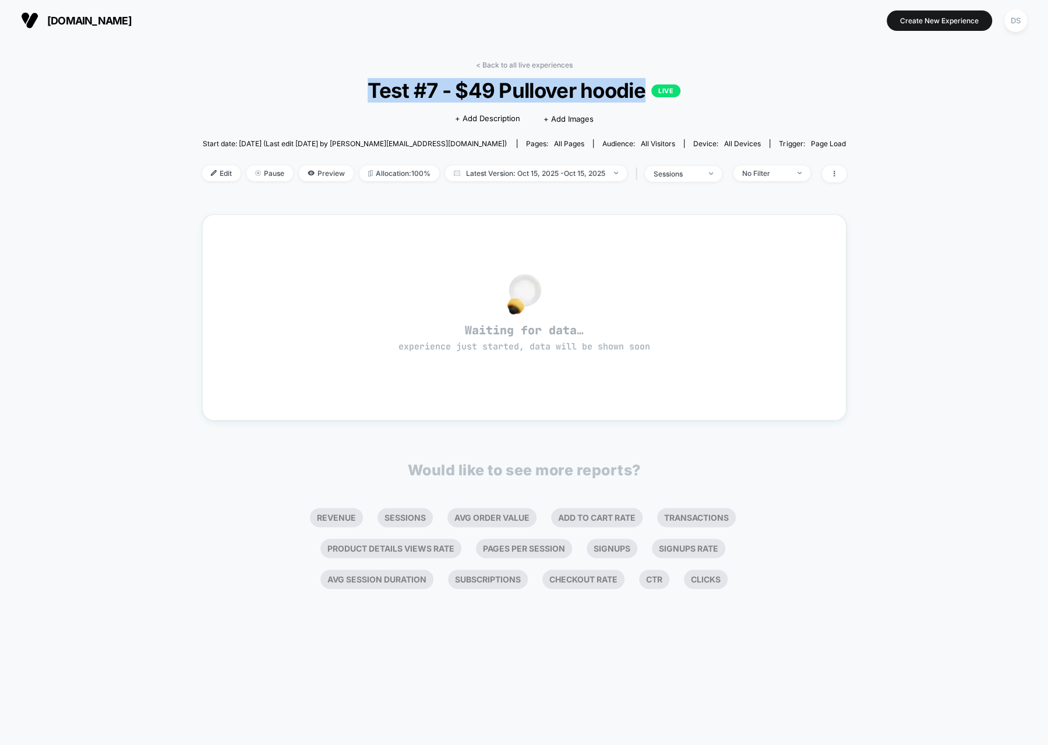
drag, startPoint x: 362, startPoint y: 90, endPoint x: 641, endPoint y: 86, distance: 279.0
click at [641, 86] on span "Test #7 - $49 Pullover hoodie LIVE" at bounding box center [523, 90] width 579 height 24
copy span "Test #7 - $49 Pullover hoodie"
click at [257, 167] on span "Pause" at bounding box center [269, 173] width 47 height 16
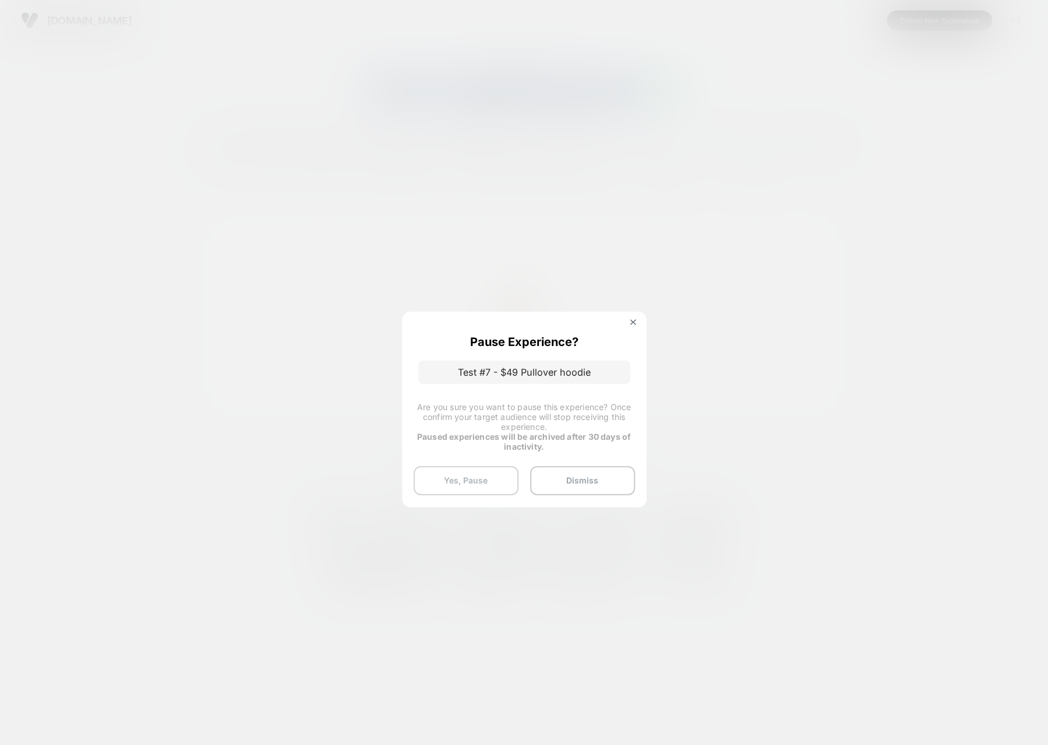
click at [472, 485] on button "Yes, Pause" at bounding box center [465, 480] width 105 height 29
